Goal: Information Seeking & Learning: Learn about a topic

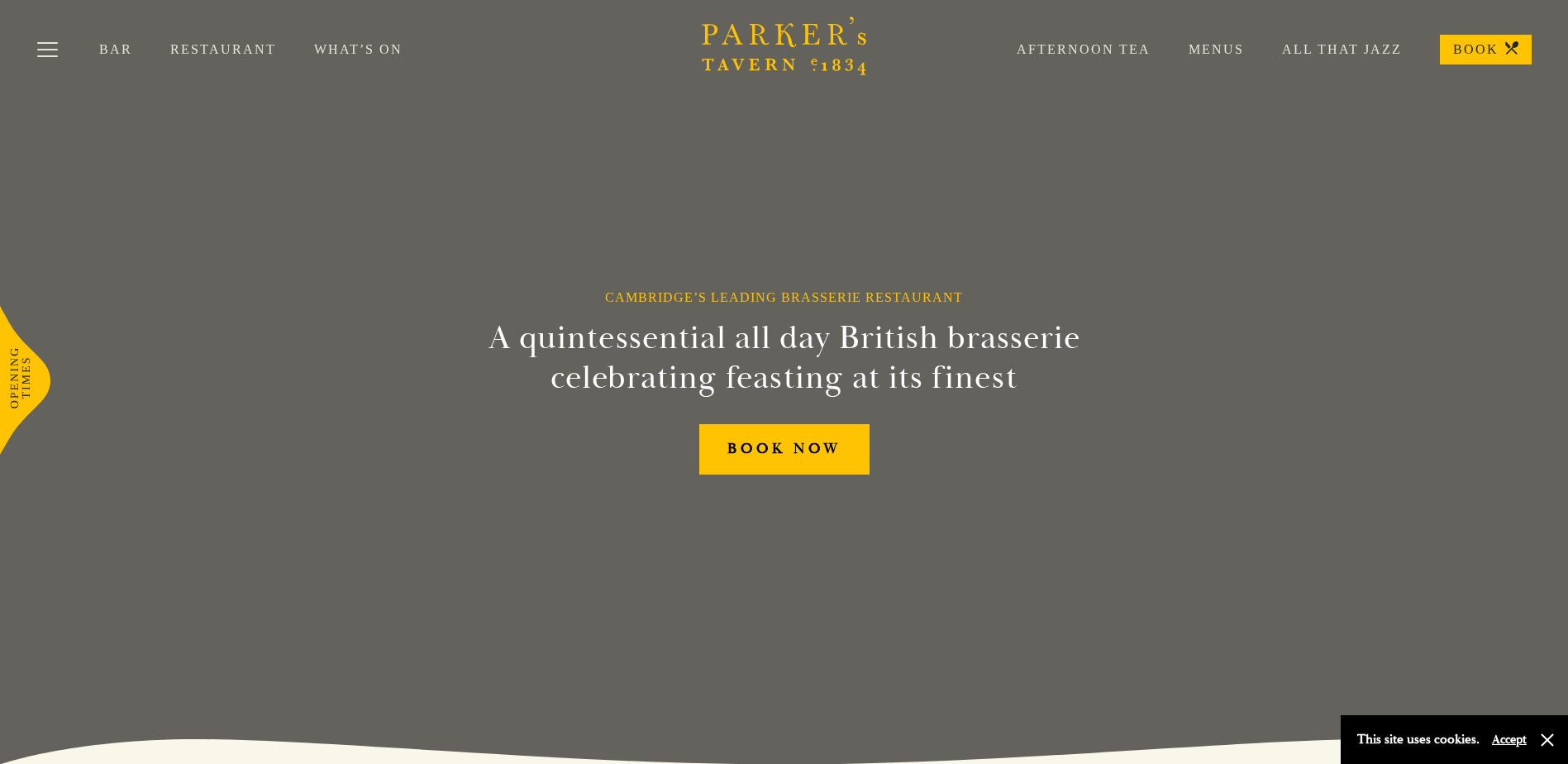
click at [1207, 46] on link "Menus" at bounding box center [1197, 50] width 93 height 17
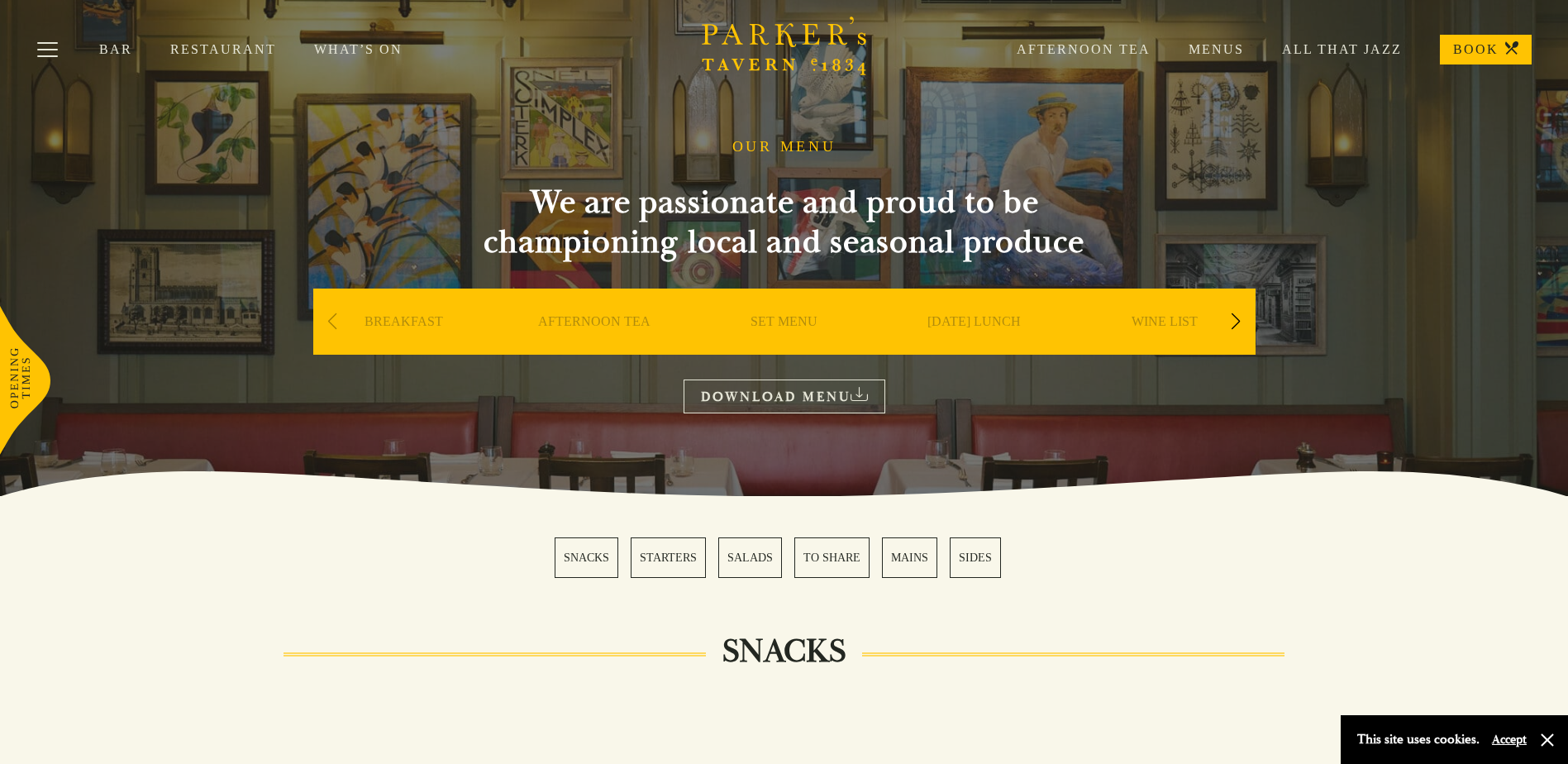
click at [797, 322] on link "SET MENU" at bounding box center [784, 346] width 67 height 66
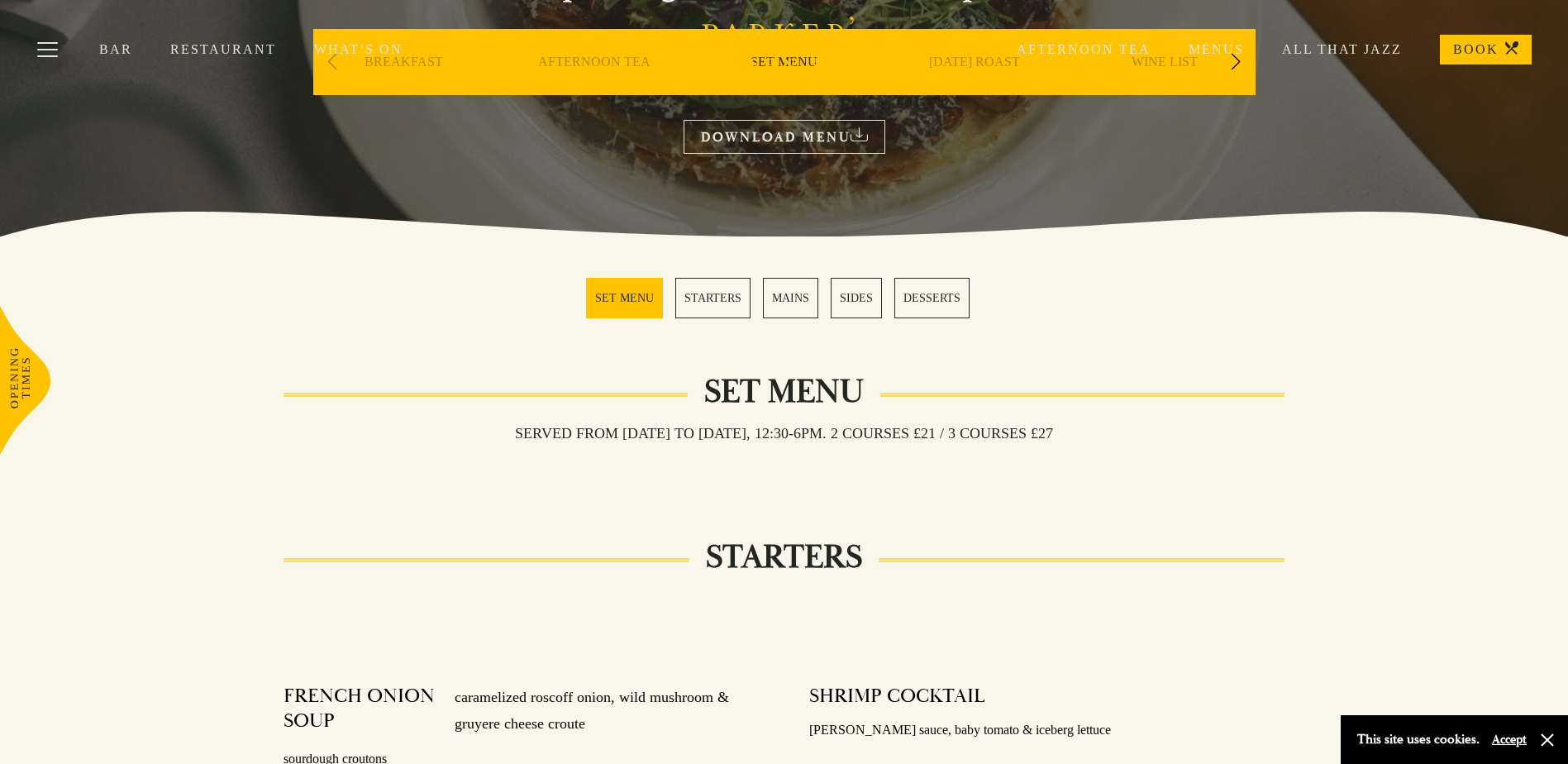
scroll to position [12, 0]
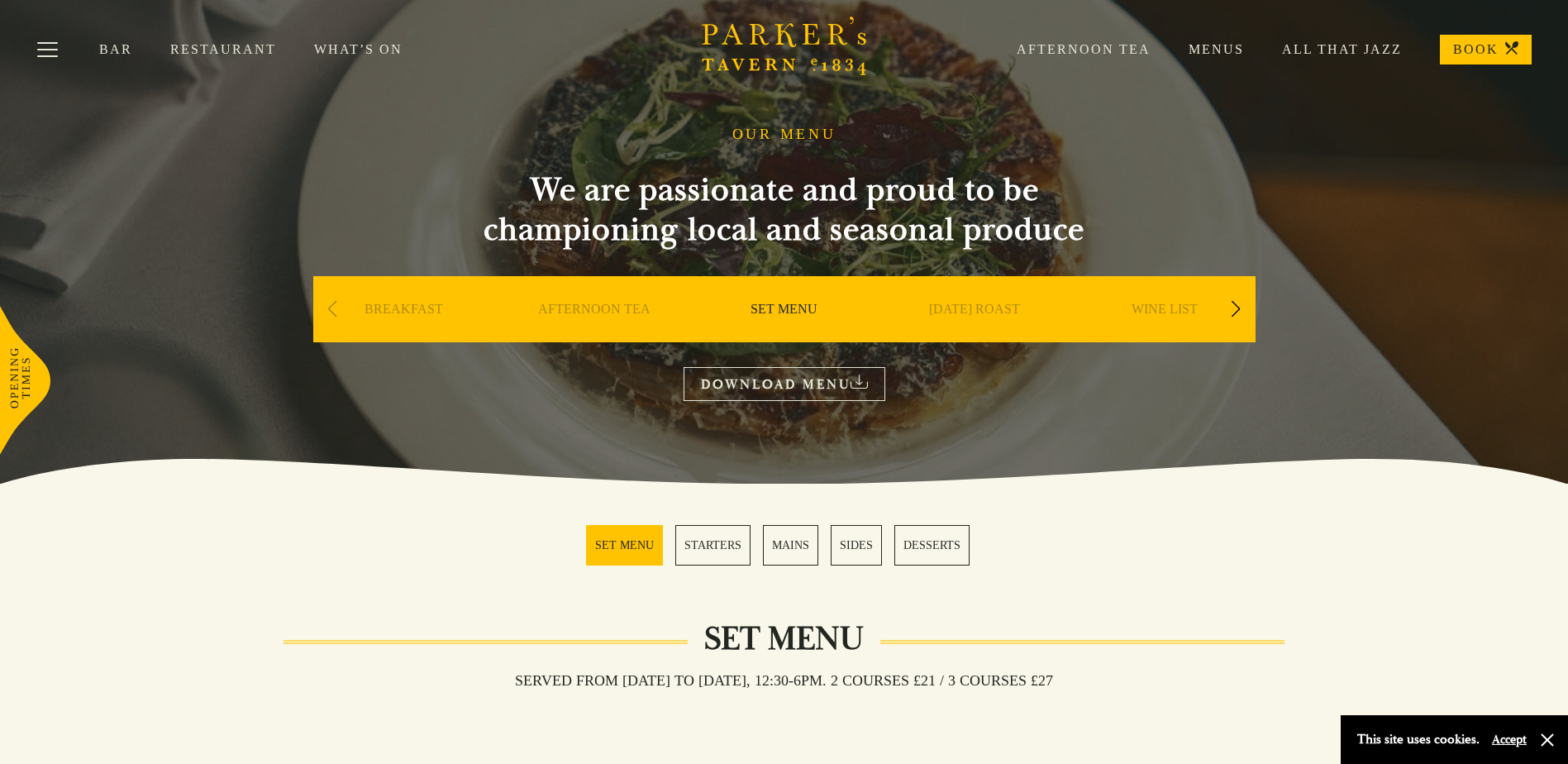
click at [778, 552] on link "MAINS" at bounding box center [791, 545] width 55 height 41
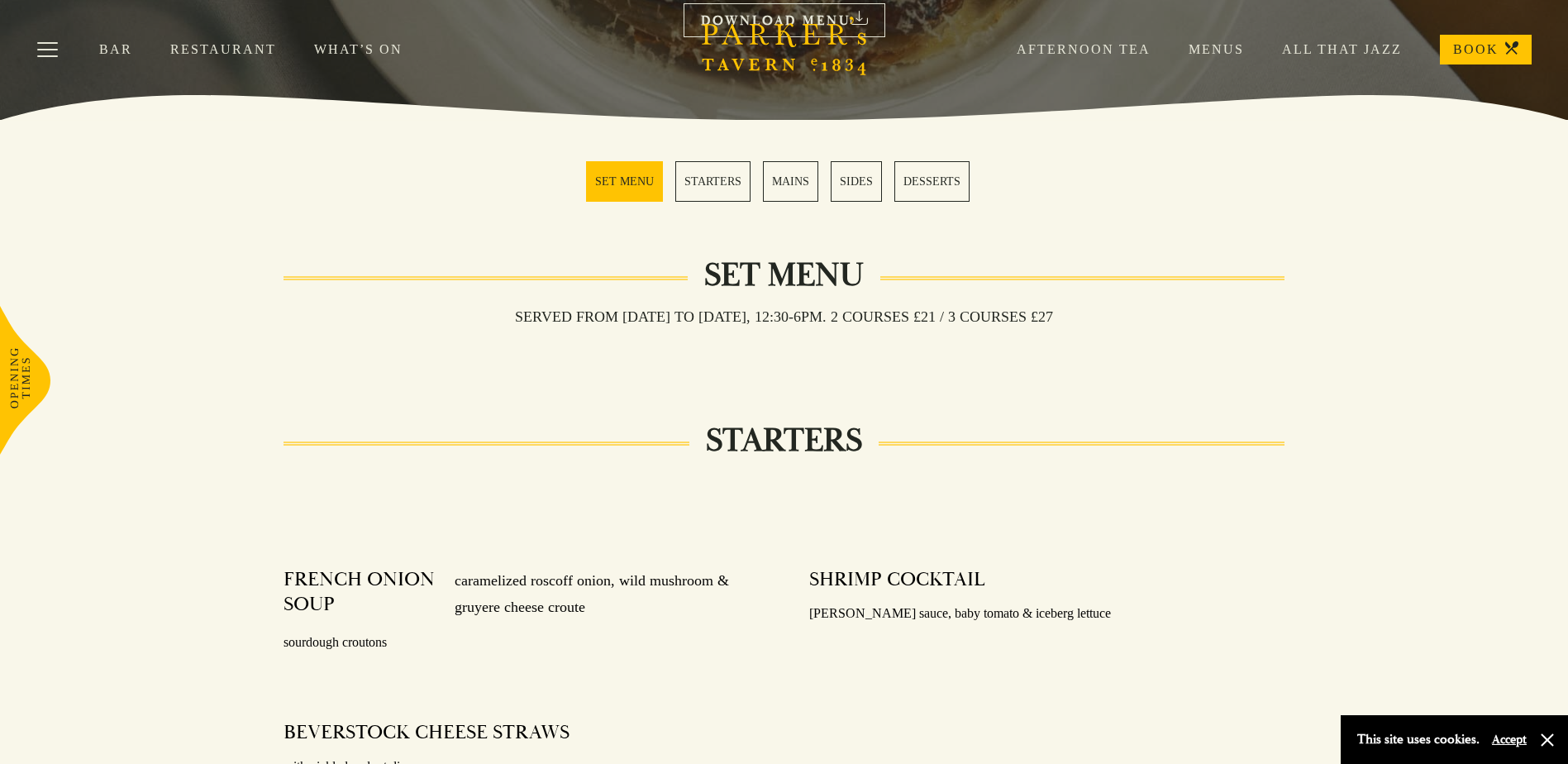
scroll to position [160, 0]
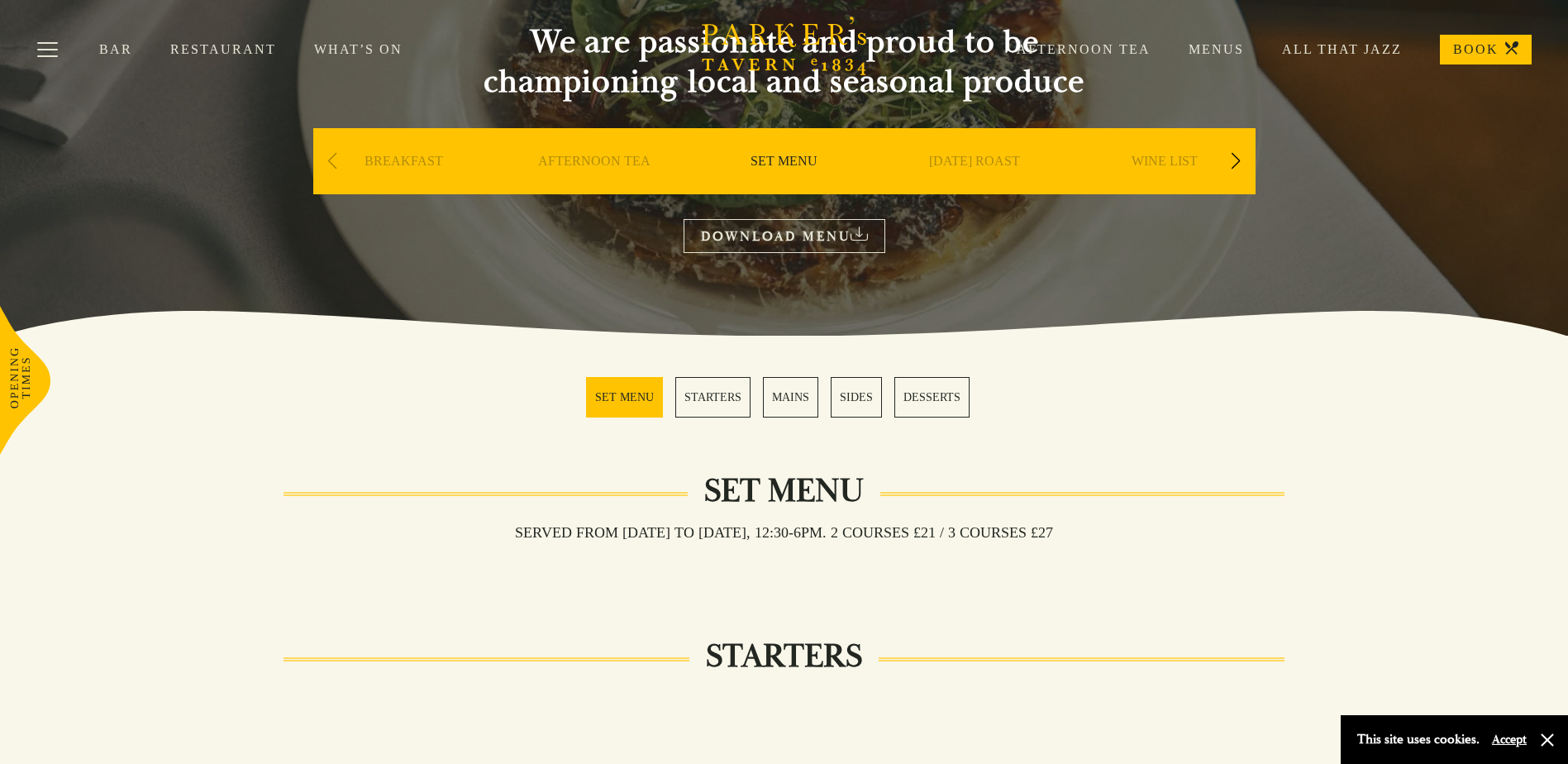
click at [1236, 158] on div "Next slide" at bounding box center [1236, 160] width 22 height 36
click at [1150, 167] on link "A LA CARTE" at bounding box center [1164, 185] width 77 height 66
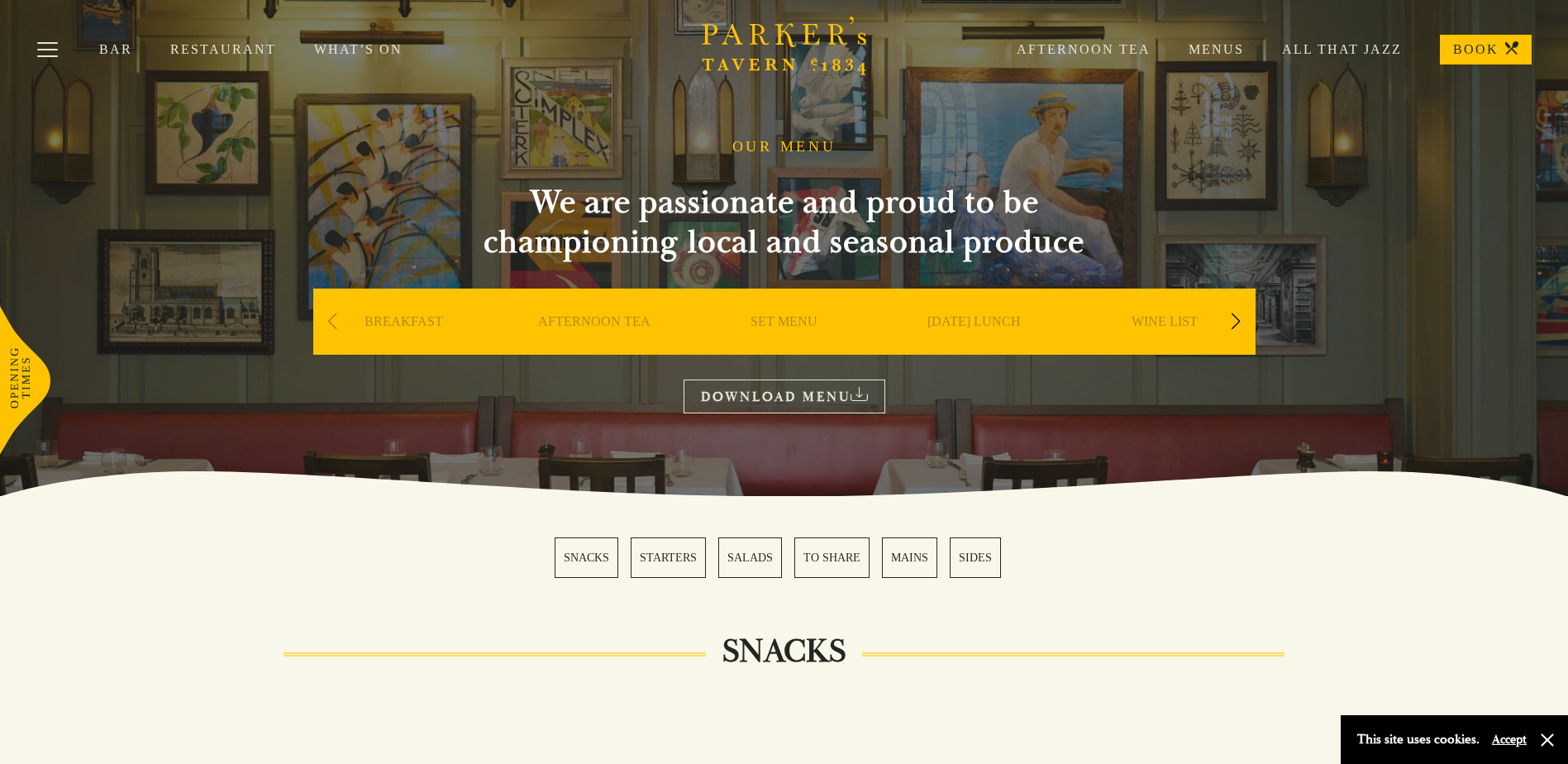
click at [183, 47] on link "Restaurant" at bounding box center [242, 50] width 144 height 17
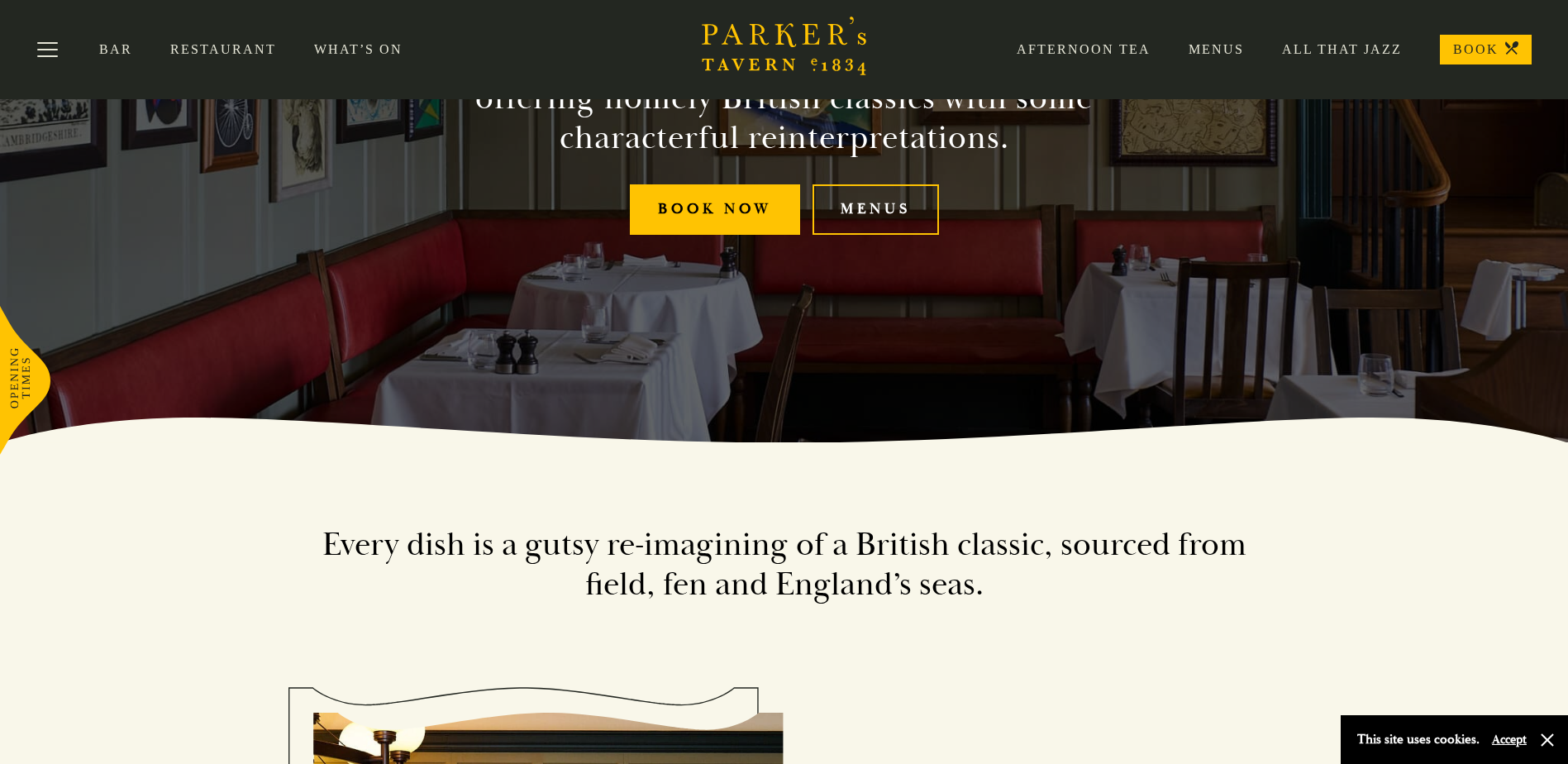
scroll to position [248, 0]
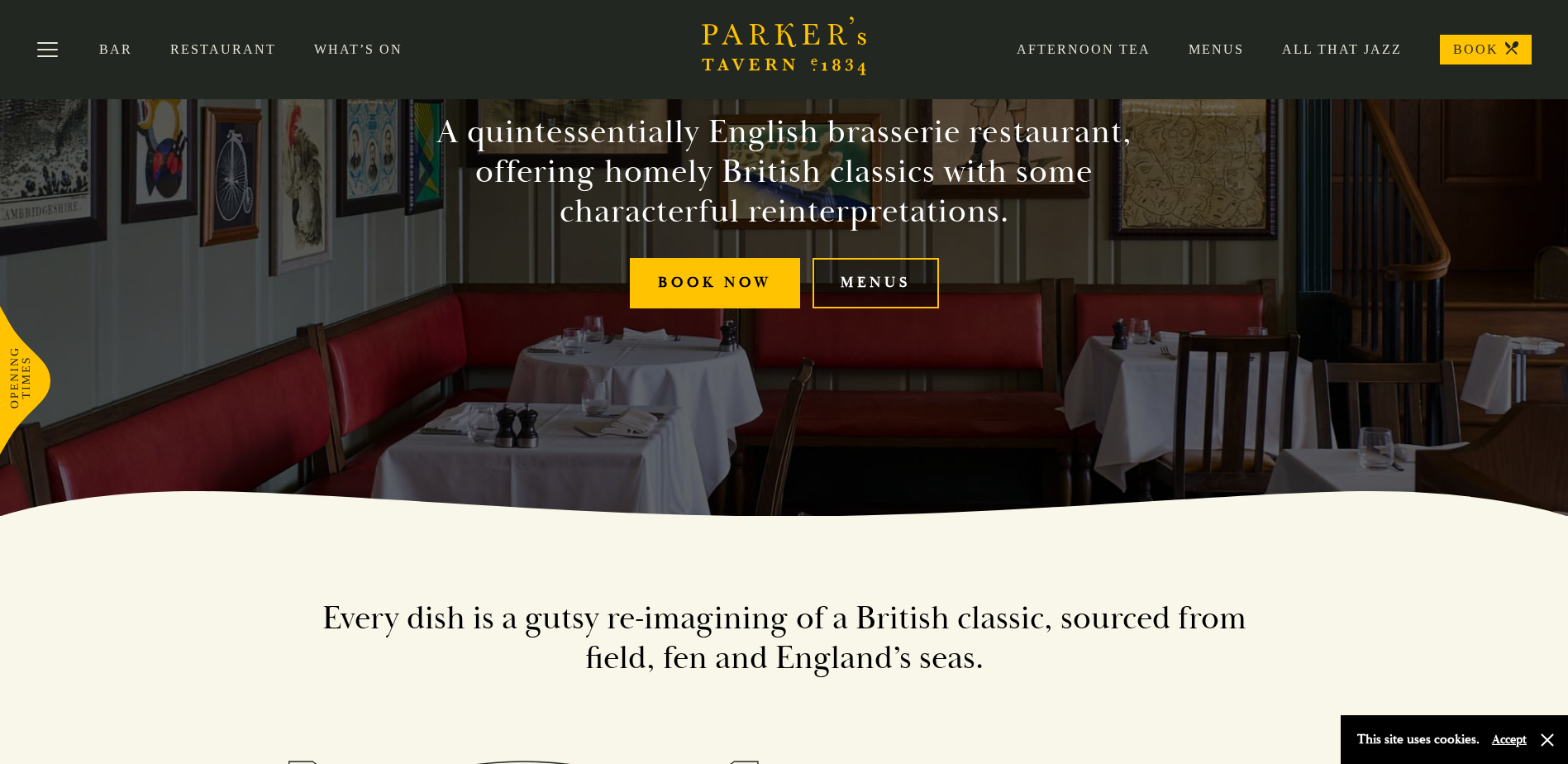
click at [898, 289] on link "Menus" at bounding box center [876, 283] width 127 height 51
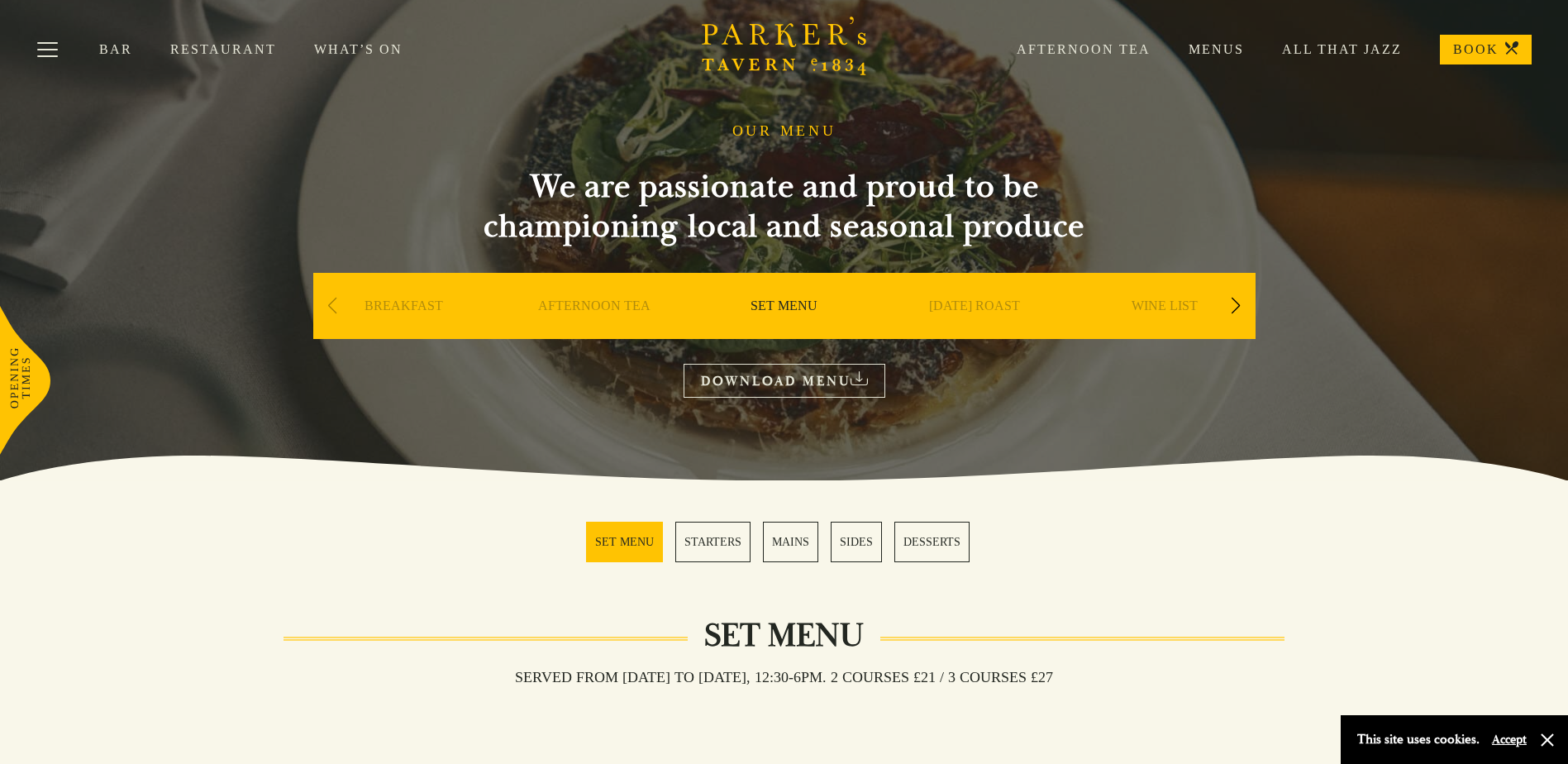
scroll to position [12, 0]
